Goal: Information Seeking & Learning: Learn about a topic

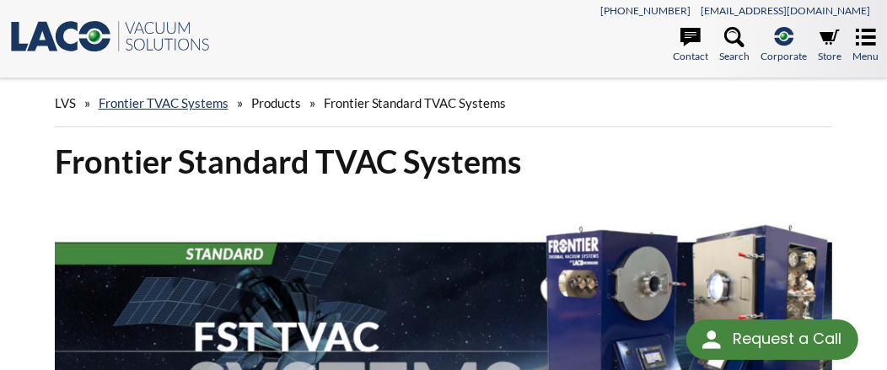
click at [65, 52] on icon at bounding box center [67, 37] width 22 height 30
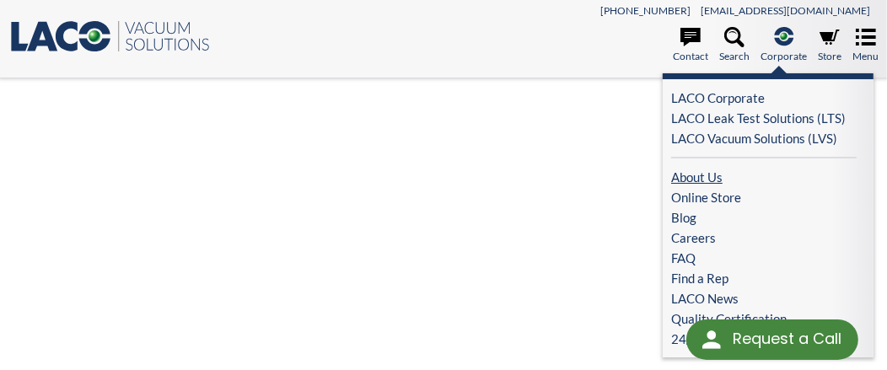
click at [672, 187] on link "About Us" at bounding box center [765, 177] width 186 height 20
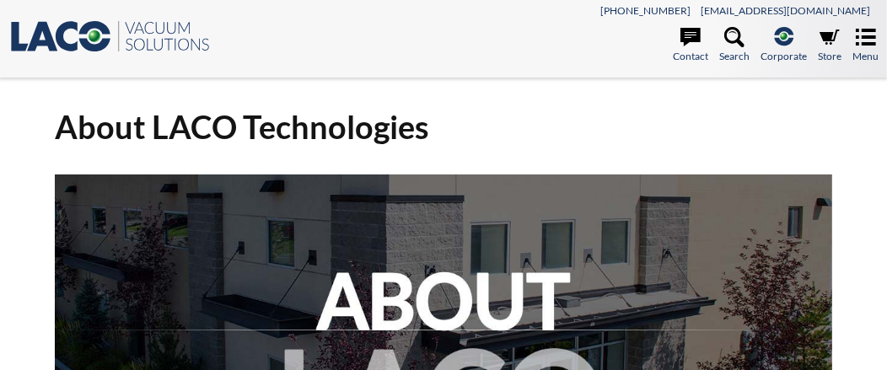
select select "Language Translate Widget"
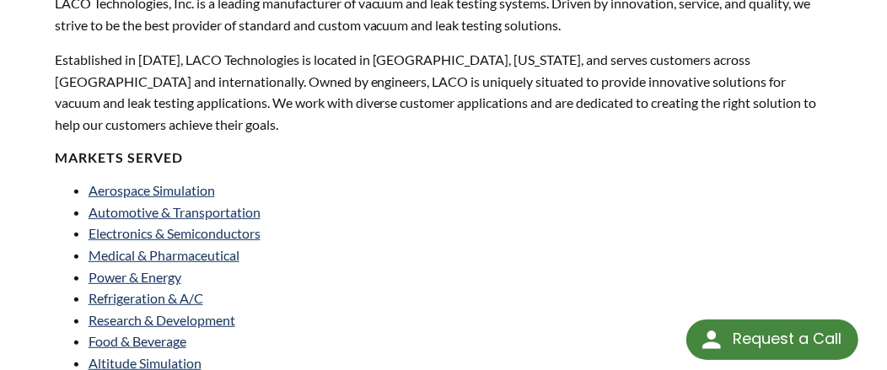
scroll to position [522, 0]
